Goal: Navigation & Orientation: Find specific page/section

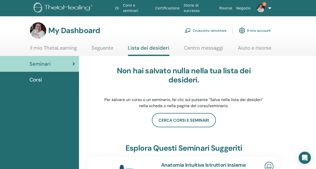
click at [39, 78] on span "Corsi" at bounding box center [35, 80] width 12 height 8
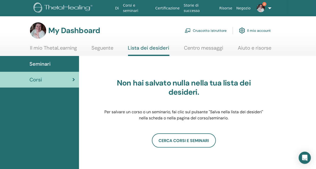
click at [261, 29] on link "Il mio account" at bounding box center [255, 30] width 32 height 11
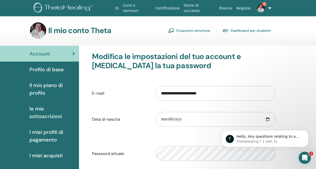
click at [193, 31] on link "Cruscotto istruttore" at bounding box center [189, 30] width 42 height 8
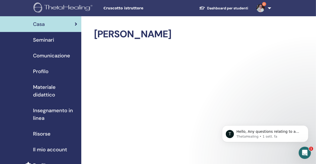
click at [47, 94] on span "Materiale didattico" at bounding box center [55, 90] width 44 height 15
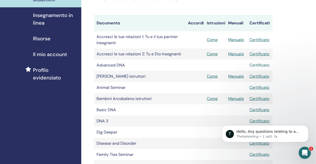
click at [262, 65] on link "Certificato" at bounding box center [260, 64] width 20 height 5
click at [258, 109] on link "Certificato" at bounding box center [260, 109] width 20 height 5
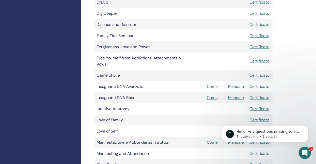
scroll to position [222, 0]
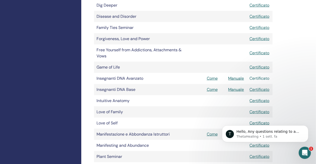
click at [259, 79] on link "Certificato" at bounding box center [260, 78] width 20 height 5
click at [258, 90] on link "Certificato" at bounding box center [260, 89] width 20 height 5
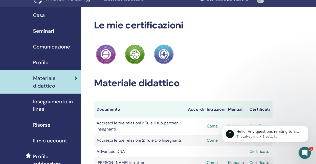
scroll to position [0, 0]
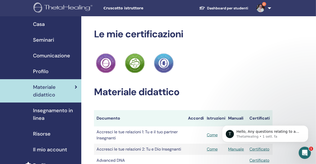
click at [270, 10] on link "2" at bounding box center [262, 8] width 21 height 16
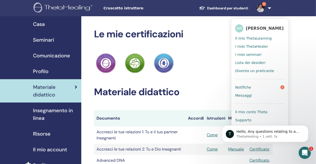
click at [244, 90] on span "Notifiche" at bounding box center [243, 87] width 16 height 5
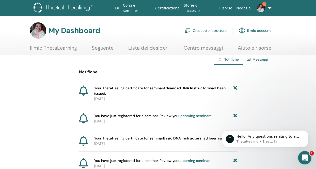
click at [305, 156] on icon "Apri il messenger Intercom" at bounding box center [304, 157] width 4 height 4
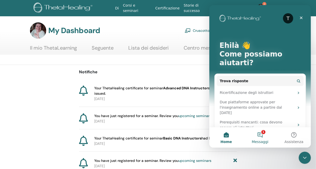
click at [263, 134] on button "1 Messaggi" at bounding box center [260, 137] width 34 height 20
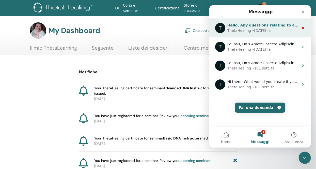
click at [256, 30] on div "• [DATE] fa" at bounding box center [261, 30] width 19 height 5
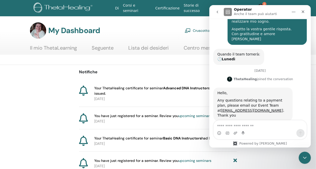
scroll to position [173, 0]
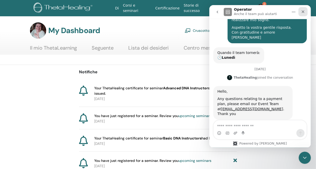
click at [304, 11] on icon "Chiudi" at bounding box center [303, 12] width 4 height 4
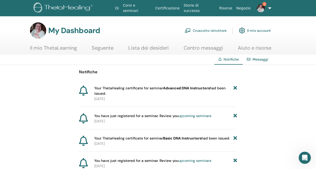
click at [262, 9] on img at bounding box center [261, 8] width 8 height 8
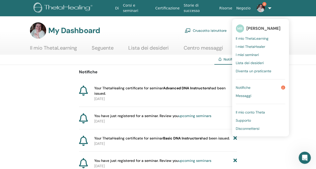
click at [243, 85] on link "Notifiche 2" at bounding box center [260, 87] width 49 height 8
